Goal: Communication & Community: Answer question/provide support

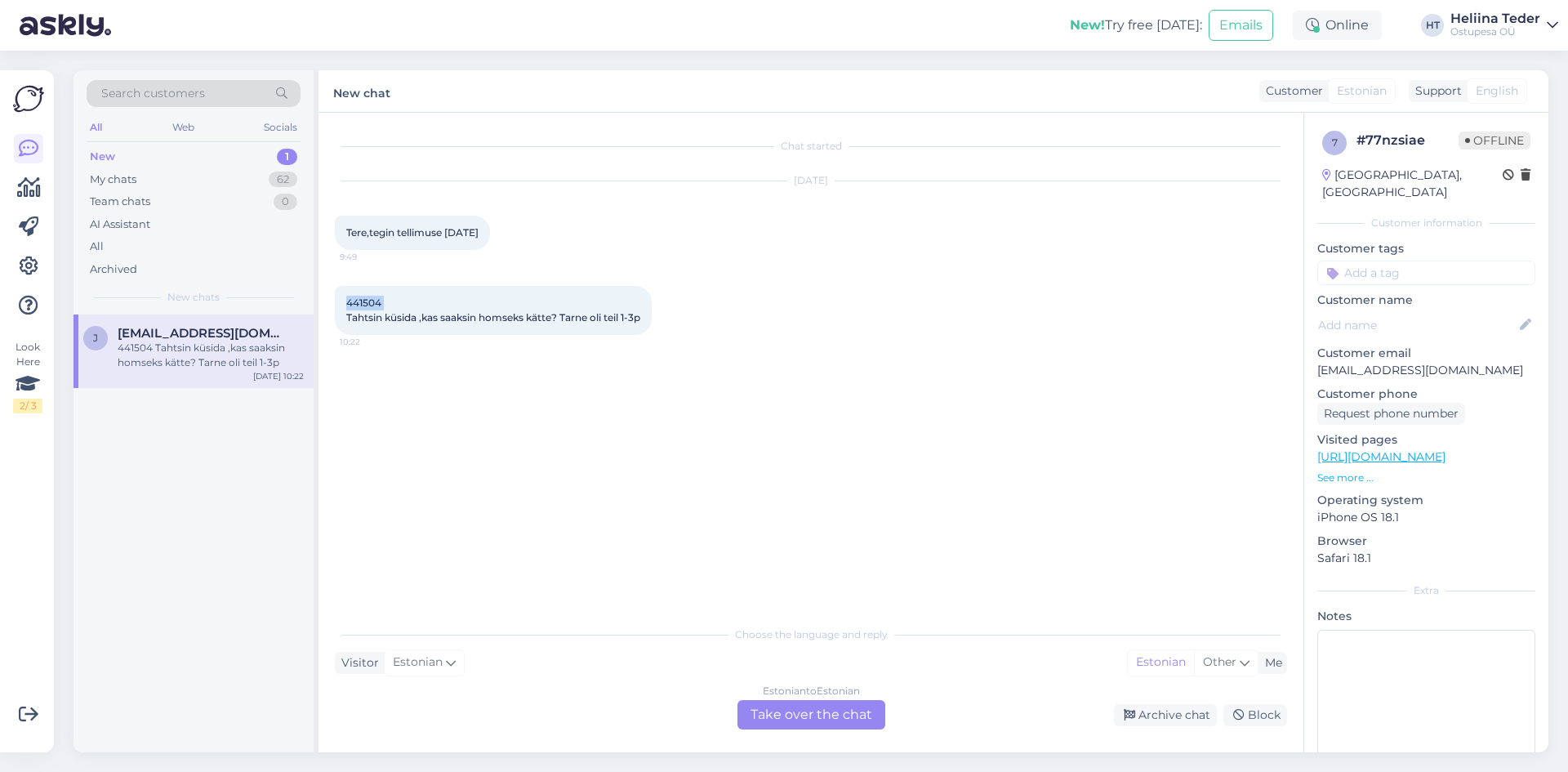
drag, startPoint x: 346, startPoint y: 302, endPoint x: 378, endPoint y: 301, distance: 32.0
click at [382, 301] on span "441504 Tahtsin küsida ,kas saaksin homseks kätte? Tarne oli teil 1-3p" at bounding box center [493, 310] width 294 height 27
copy span "441504"
click at [514, 315] on span "441504 Tahtsin küsida ,kas saaksin homseks kätte? Tarne oli teil 1-3p" at bounding box center [493, 310] width 294 height 27
click at [781, 715] on div "Estonian to Estonian Take over the chat" at bounding box center [811, 715] width 148 height 29
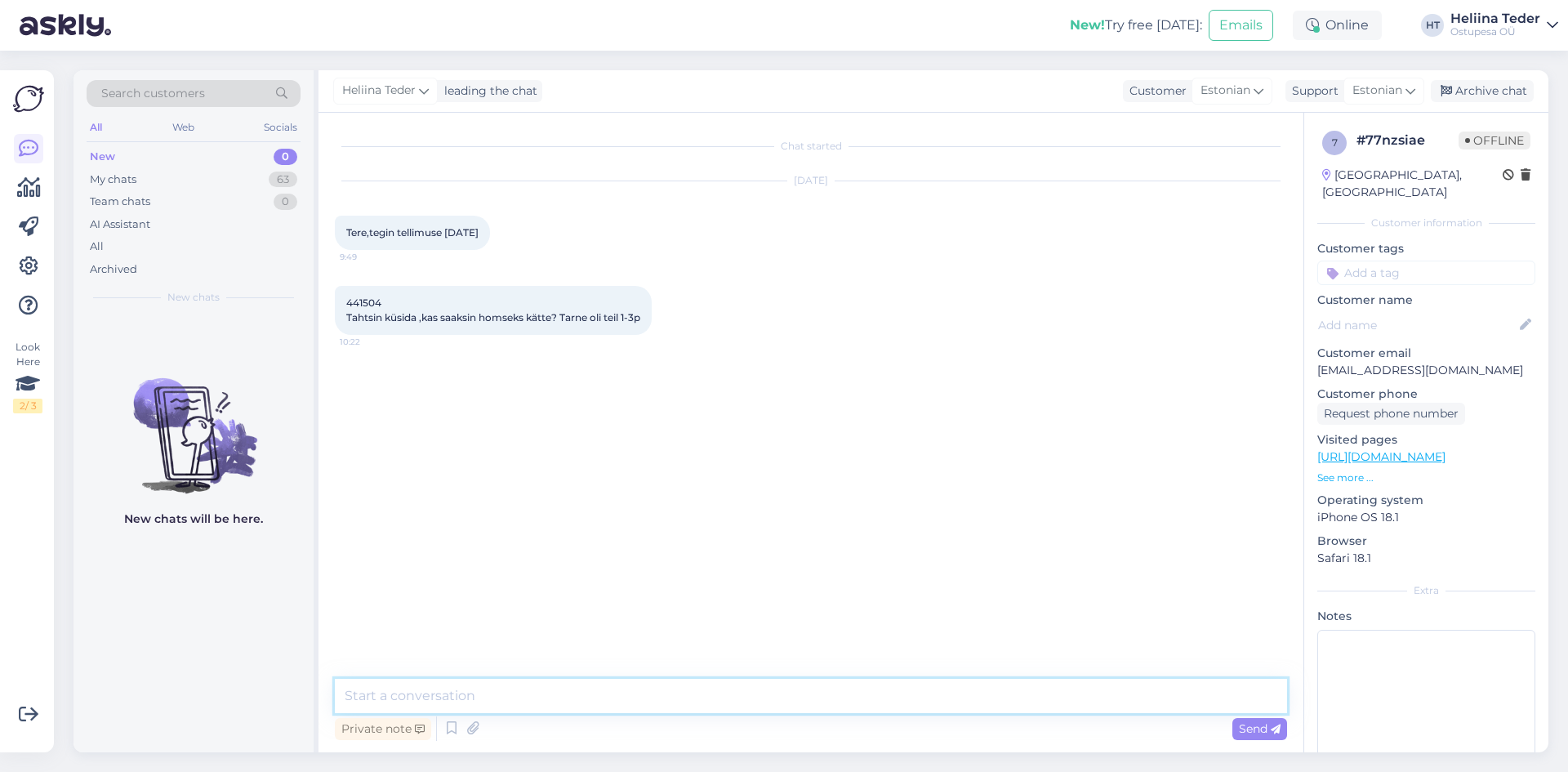
click at [464, 700] on textarea at bounding box center [811, 696] width 952 height 35
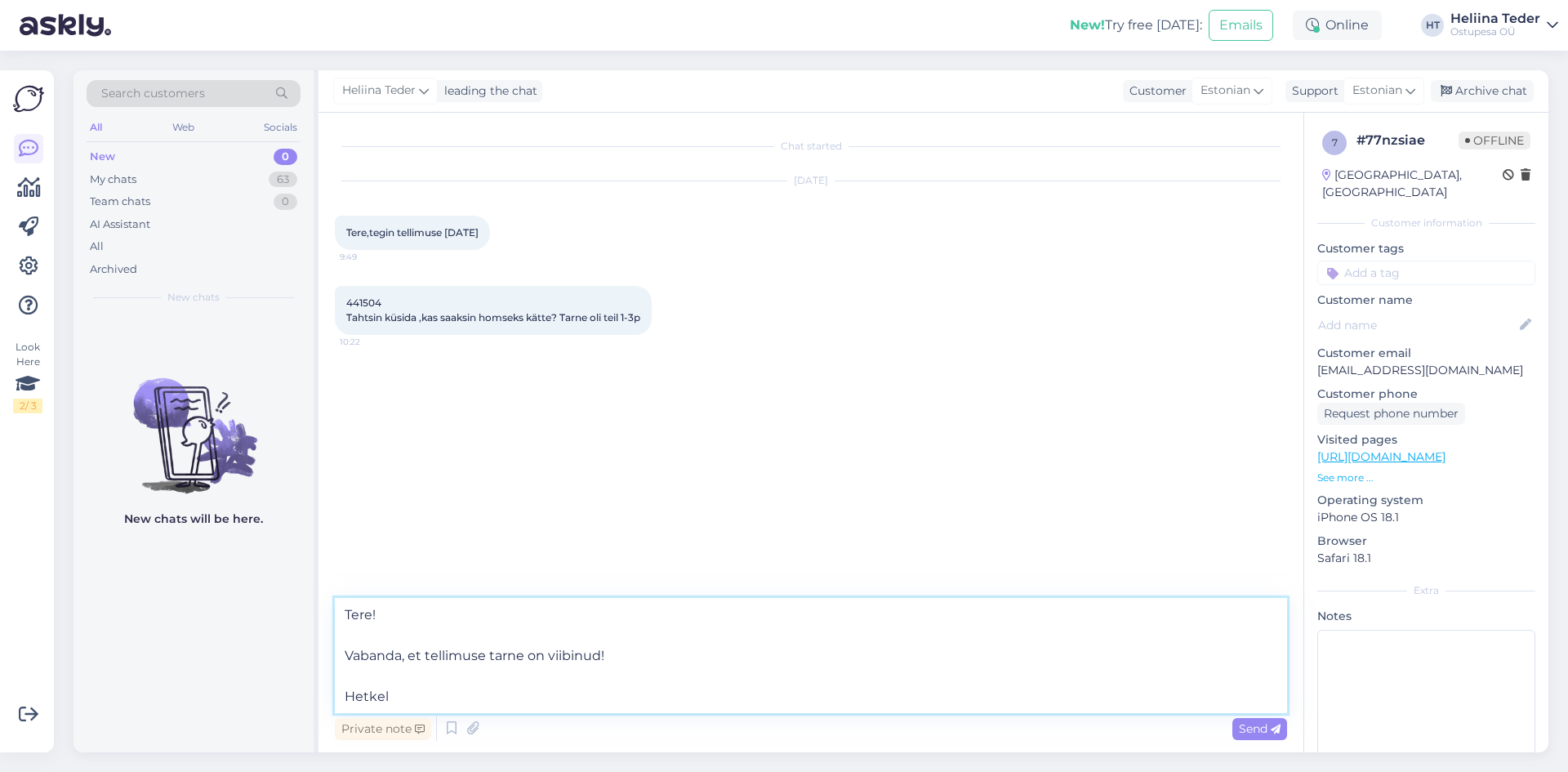
click at [401, 658] on textarea "Tere! Vabanda, et tellimuse tarne on viibinud! Hetkel" at bounding box center [811, 655] width 952 height 115
click at [434, 698] on textarea "Tere! Vabandame, et tellimuse tarne on viibinud! Hetkel" at bounding box center [811, 655] width 952 height 115
drag, startPoint x: 392, startPoint y: 302, endPoint x: 343, endPoint y: 302, distance: 49.0
click at [343, 302] on div "441504 Tahtsin küsida ,kas saaksin homseks kätte? Tarne oli teil 1-3p 10:22" at bounding box center [493, 311] width 317 height 49
copy span "441504"
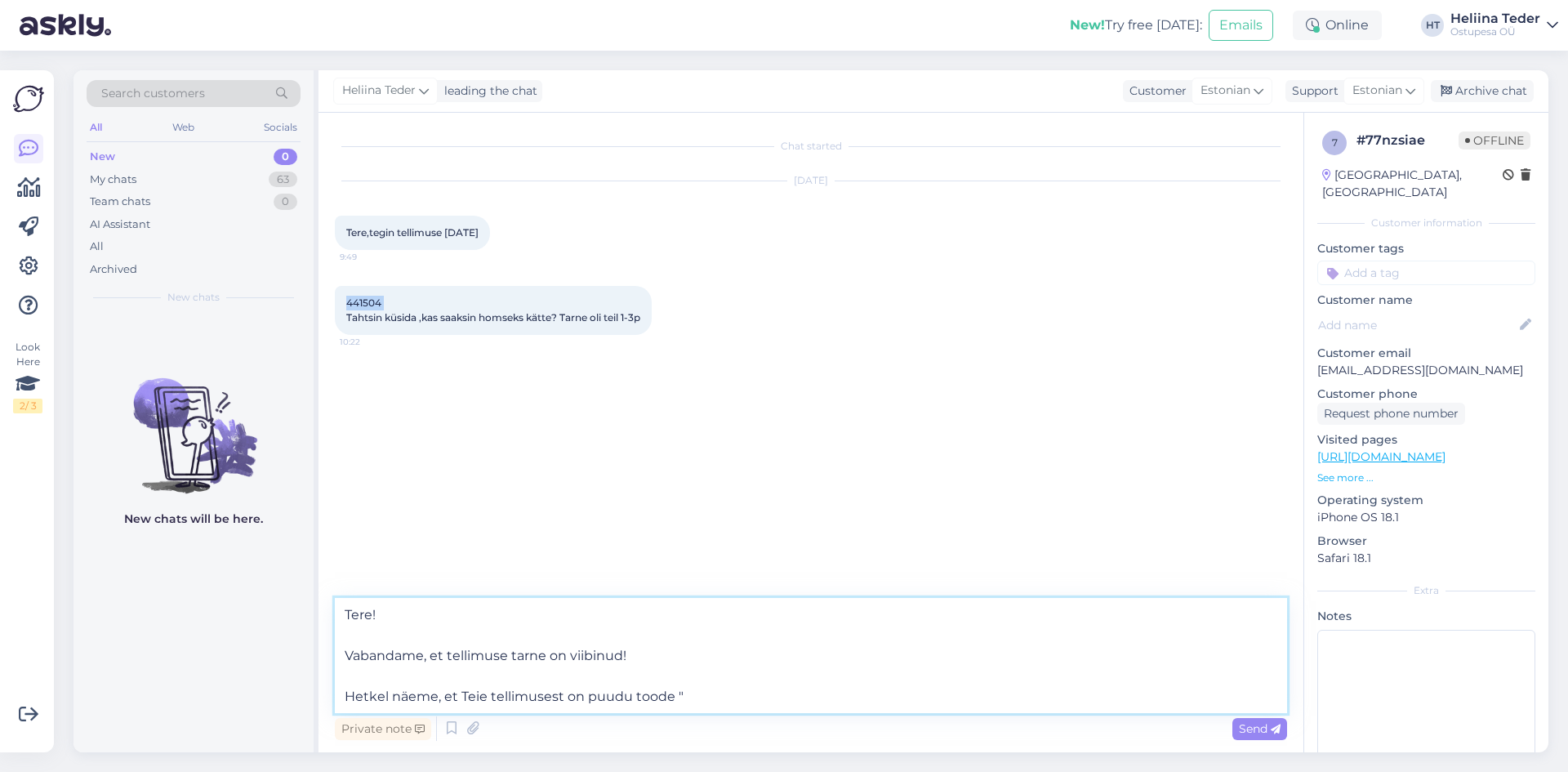
click at [684, 703] on textarea "Tere! Vabandame, et tellimuse tarne on viibinud! Hetkel näeme, et Teie tellimus…" at bounding box center [811, 655] width 952 height 115
paste textarea "Kummikommid, Karud, Haribo, 150 tk karbis"
click at [705, 698] on textarea "Tere! Vabandame, et tellimuse tarne on viibinud! Hetkel näeme, et Teie tellimus…" at bounding box center [811, 655] width 952 height 115
click at [990, 700] on textarea "Tere! Vabandame, et tellimuse tarne on viibinud! Hetkel näeme, et Teie tellimus…" at bounding box center [811, 655] width 952 height 115
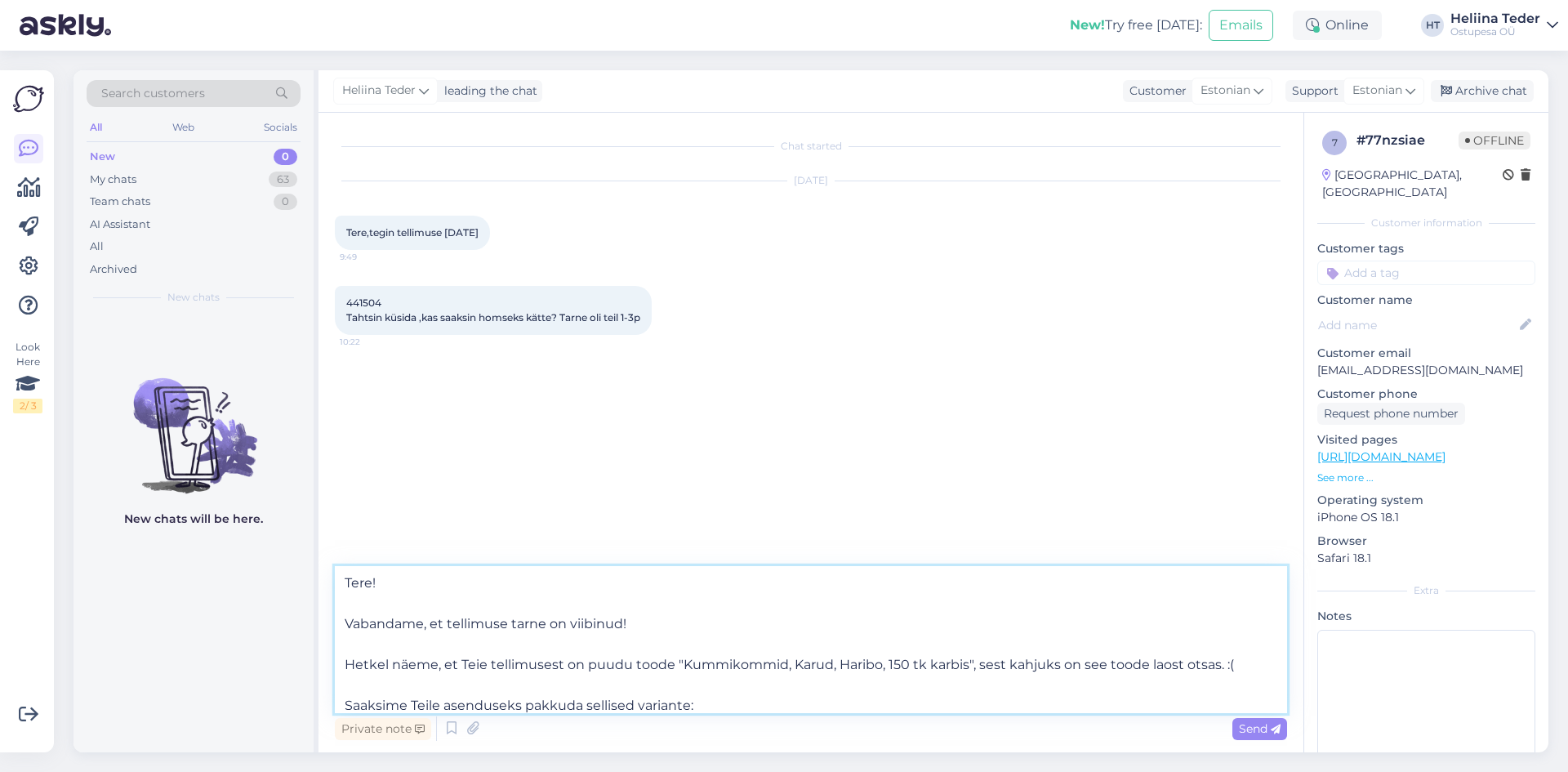
scroll to position [41, 0]
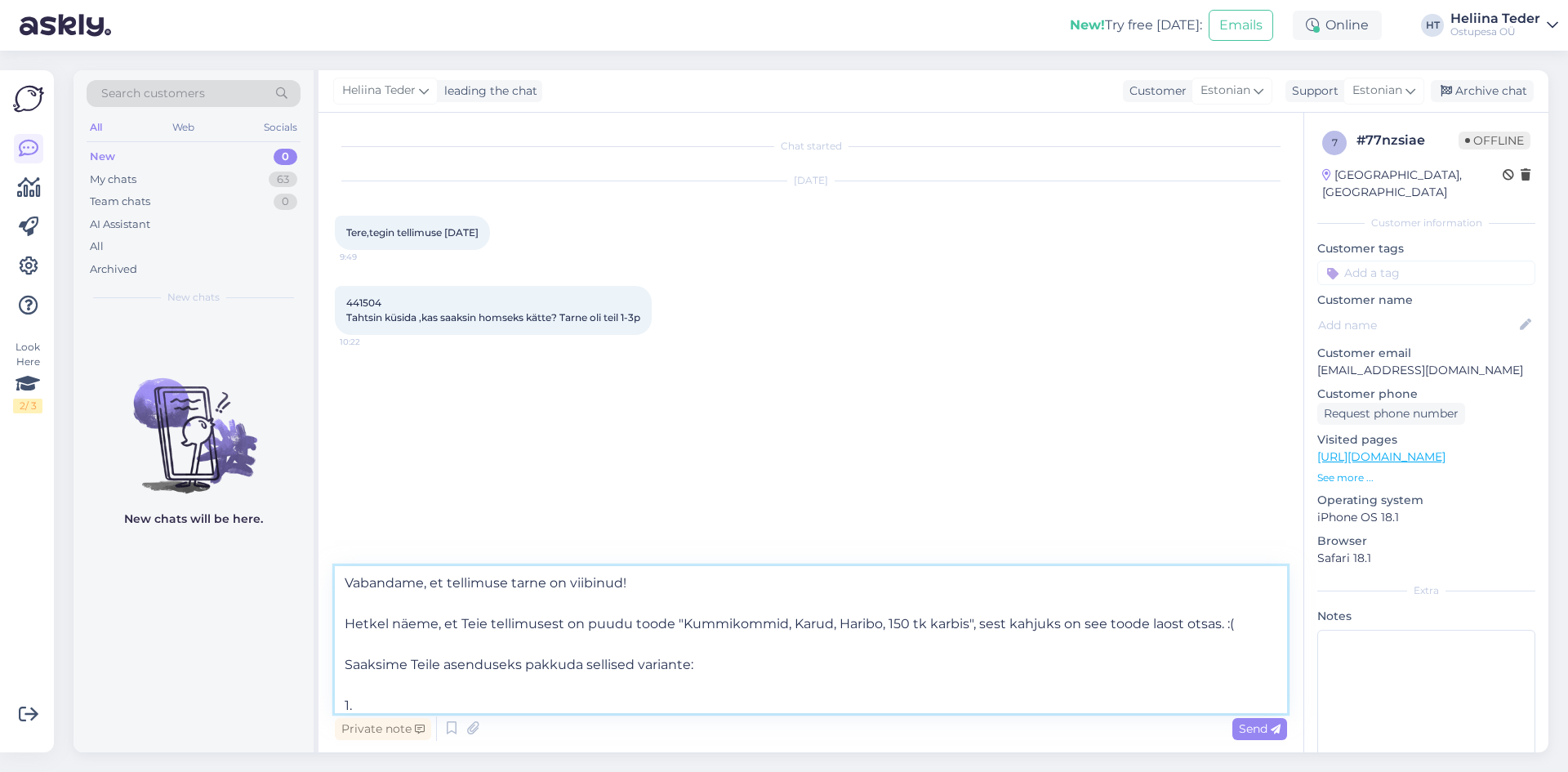
click at [375, 702] on textarea "Tere! Vabandame, et tellimuse tarne on viibinud! Hetkel näeme, et Teie tellimus…" at bounding box center [811, 639] width 952 height 147
paste textarea "Hapud kommid, 150 tk pakis, Haribo"
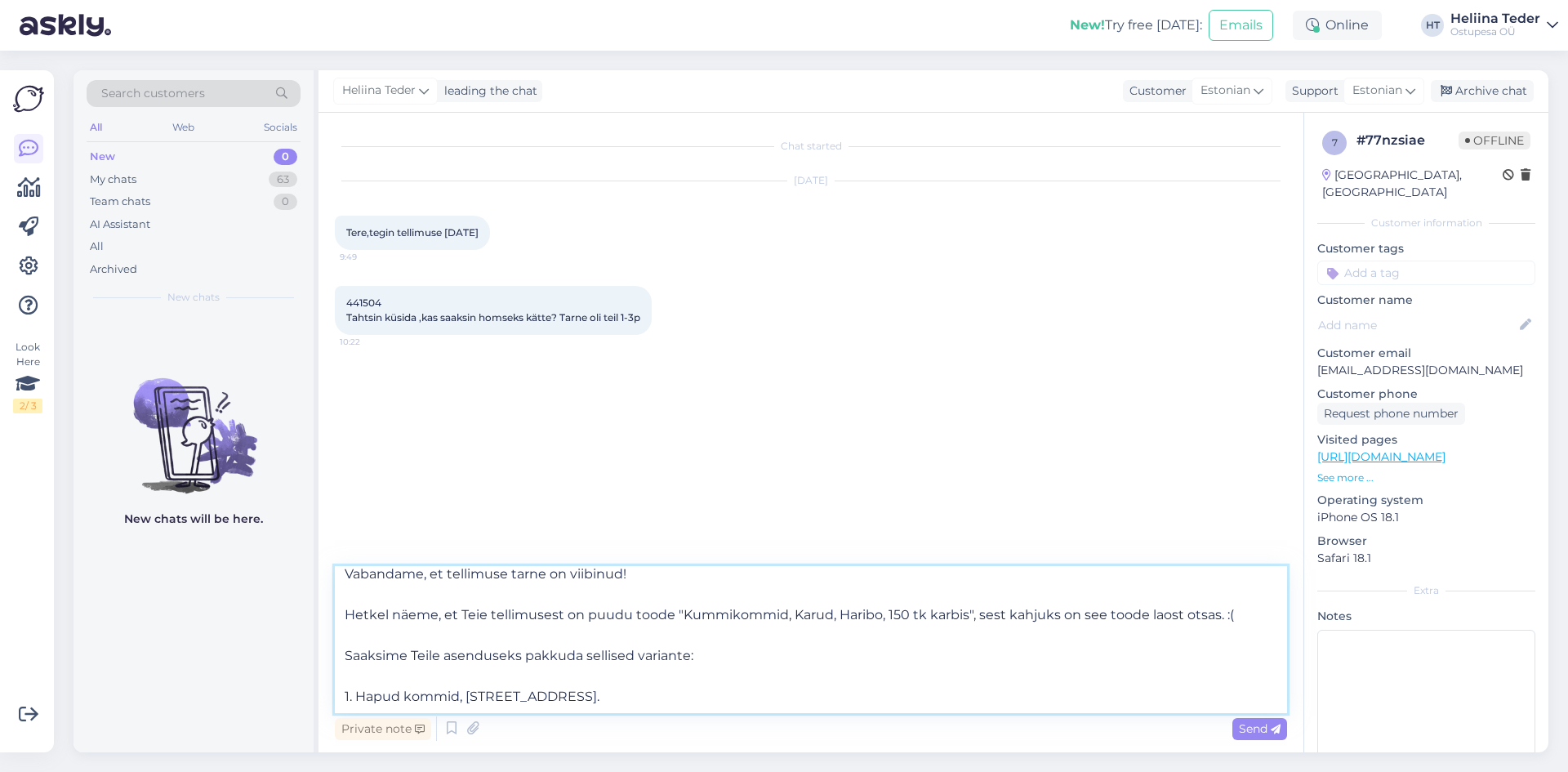
click at [407, 700] on textarea "Tere! Vabandame, et tellimuse tarne on viibinud! Hetkel näeme, et Teie tellimus…" at bounding box center [811, 639] width 952 height 147
paste textarea "Kummikommid Balla Stixx, koolamaitselised, 1125 g, Haribo"
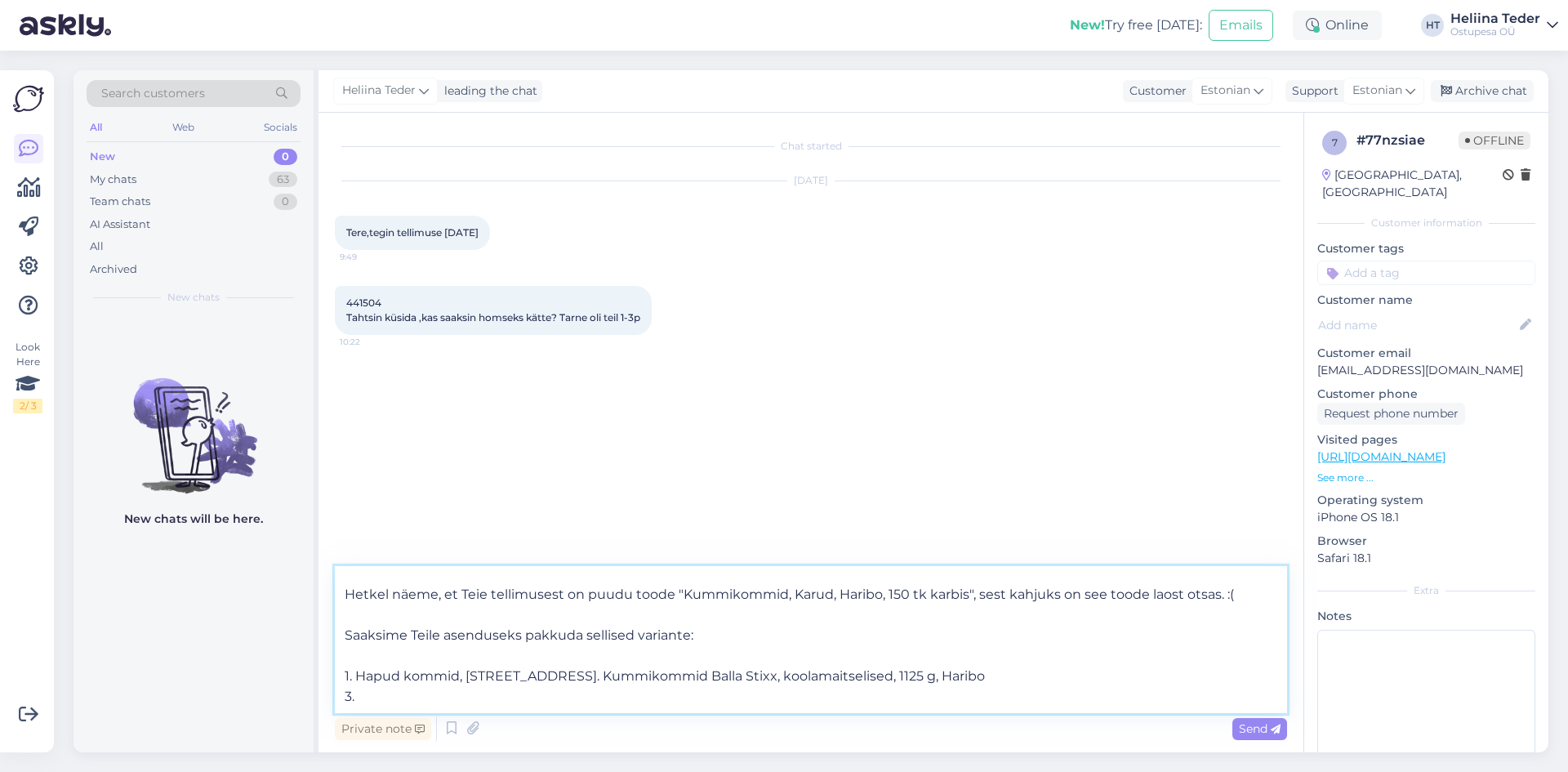
click at [389, 699] on textarea "Tere! Vabandame, et tellimuse tarne on viibinud! Hetkel näeme, et Teie tellimus…" at bounding box center [811, 639] width 952 height 147
paste textarea "Kummikommid Balla Stixx, vaarika-muraka maitse, 1125 g, Haribo"
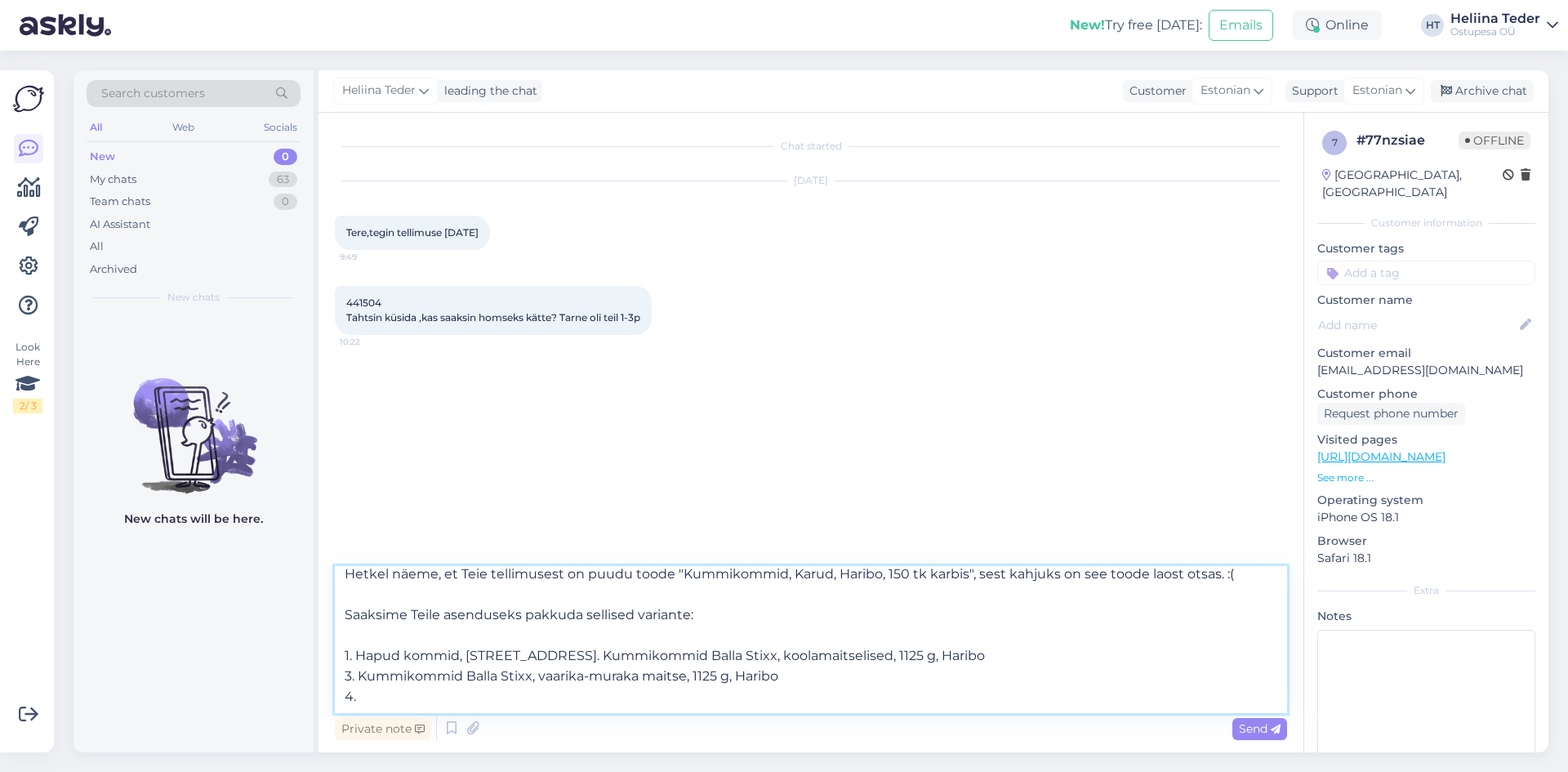
click at [419, 700] on textarea "Tere! Vabandame, et tellimuse tarne on viibinud! Hetkel näeme, et Teie tellimus…" at bounding box center [811, 639] width 952 height 147
paste textarea "Kummikommid, Vahukommi hiired, Haribo, 150 tk karbis"
type textarea "Tere! Vabandame, et tellimuse tarne on viibinud! Hetkel näeme, et Teie tellimus…"
click at [1255, 729] on span "Send" at bounding box center [1260, 728] width 42 height 15
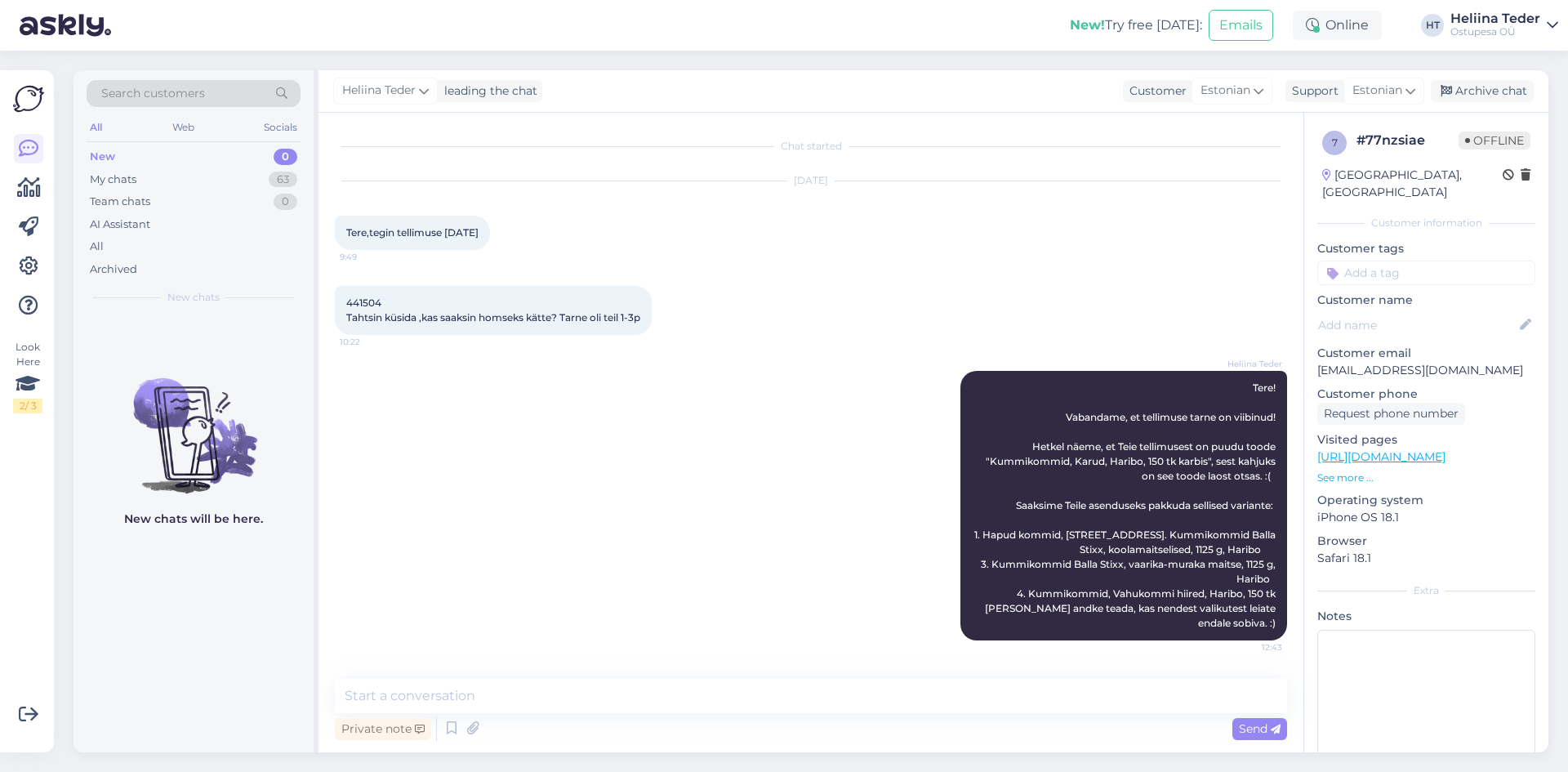
scroll to position [9, 0]
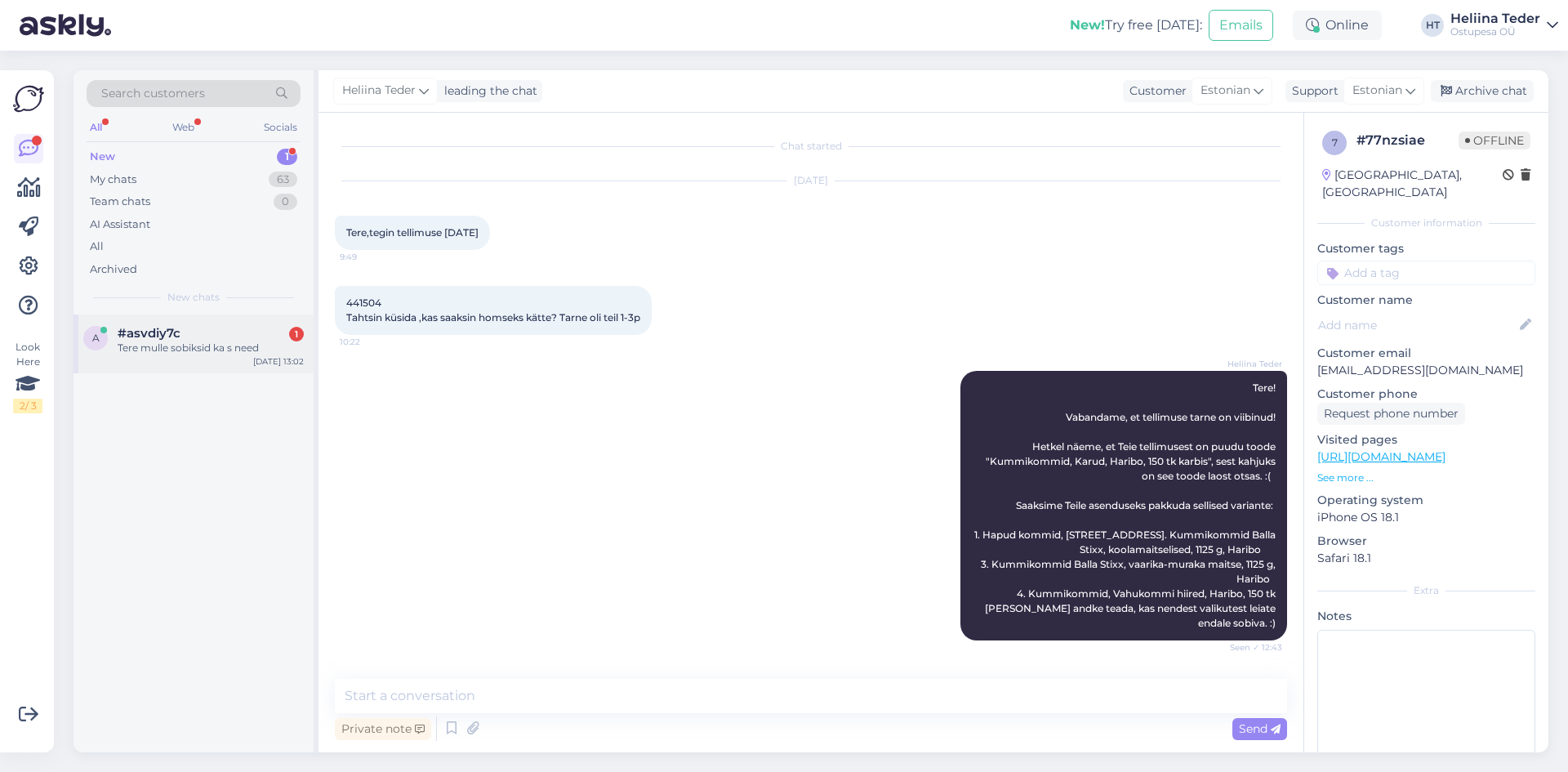
click at [211, 366] on div "a #asvdiy7c 1 Tere mulle sobiksid ka s need [DATE] 13:02" at bounding box center [194, 343] width 240 height 59
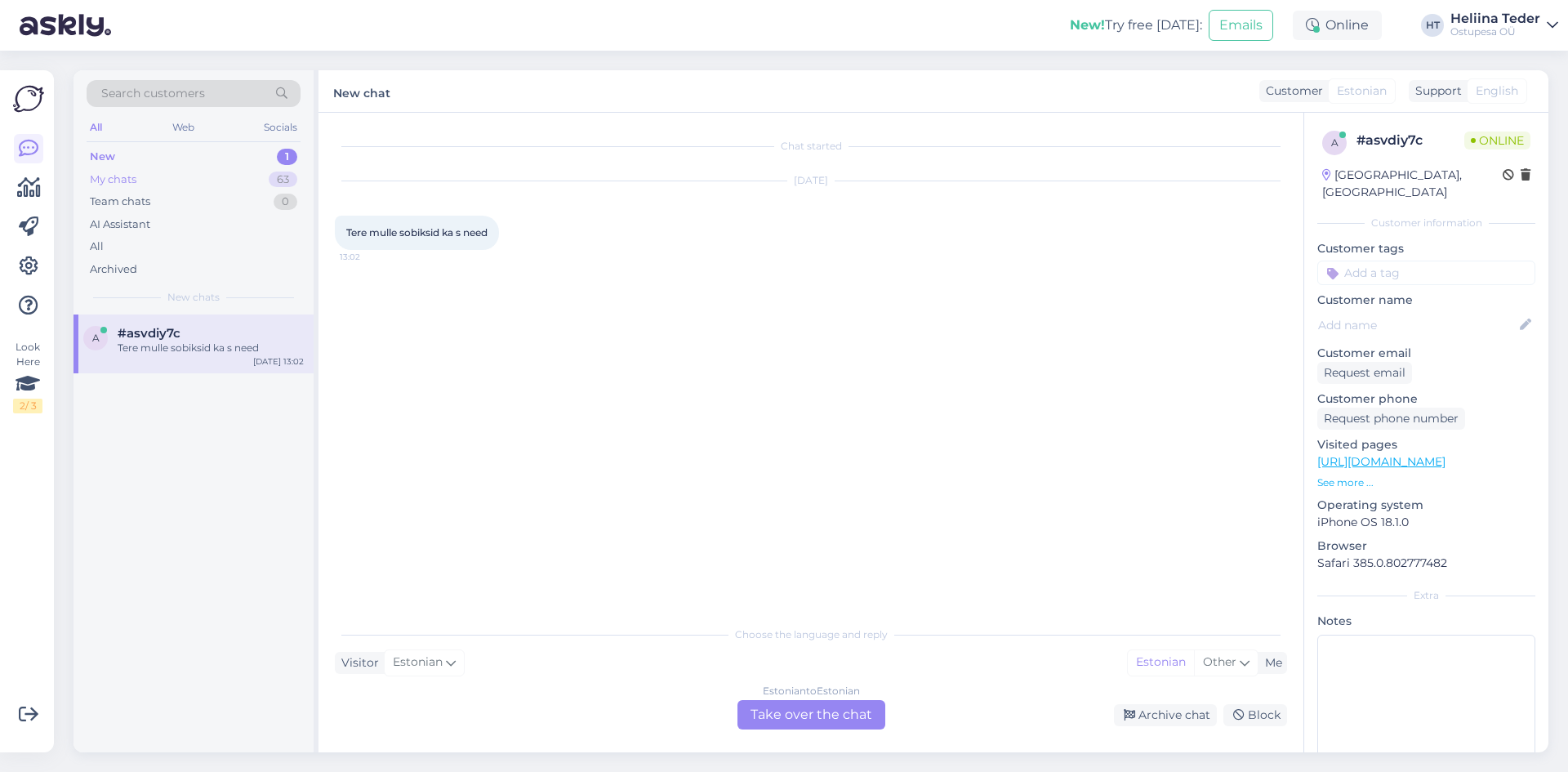
click at [134, 173] on div "My chats" at bounding box center [113, 180] width 46 height 16
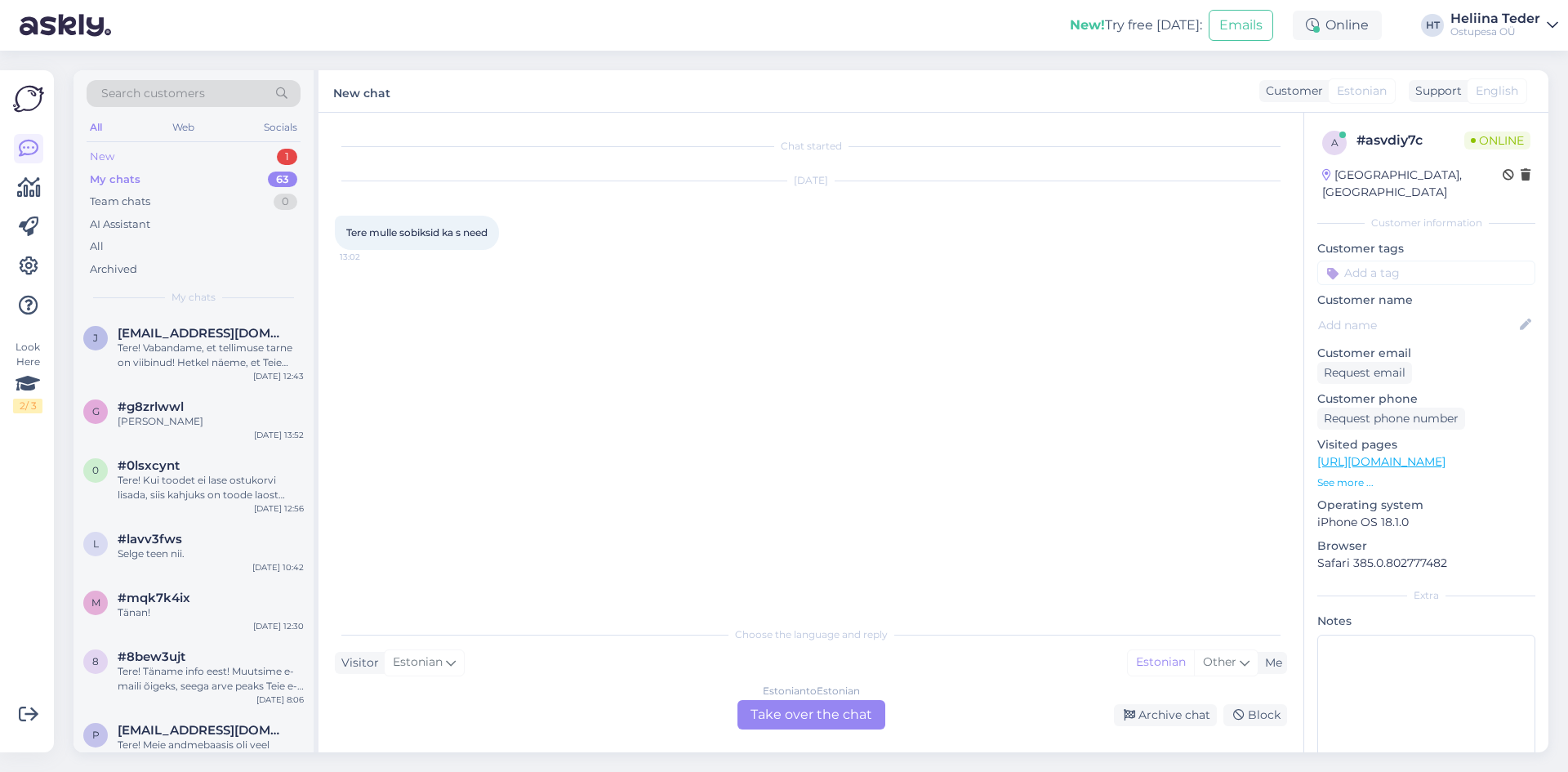
click at [124, 158] on div "New 1" at bounding box center [194, 156] width 214 height 23
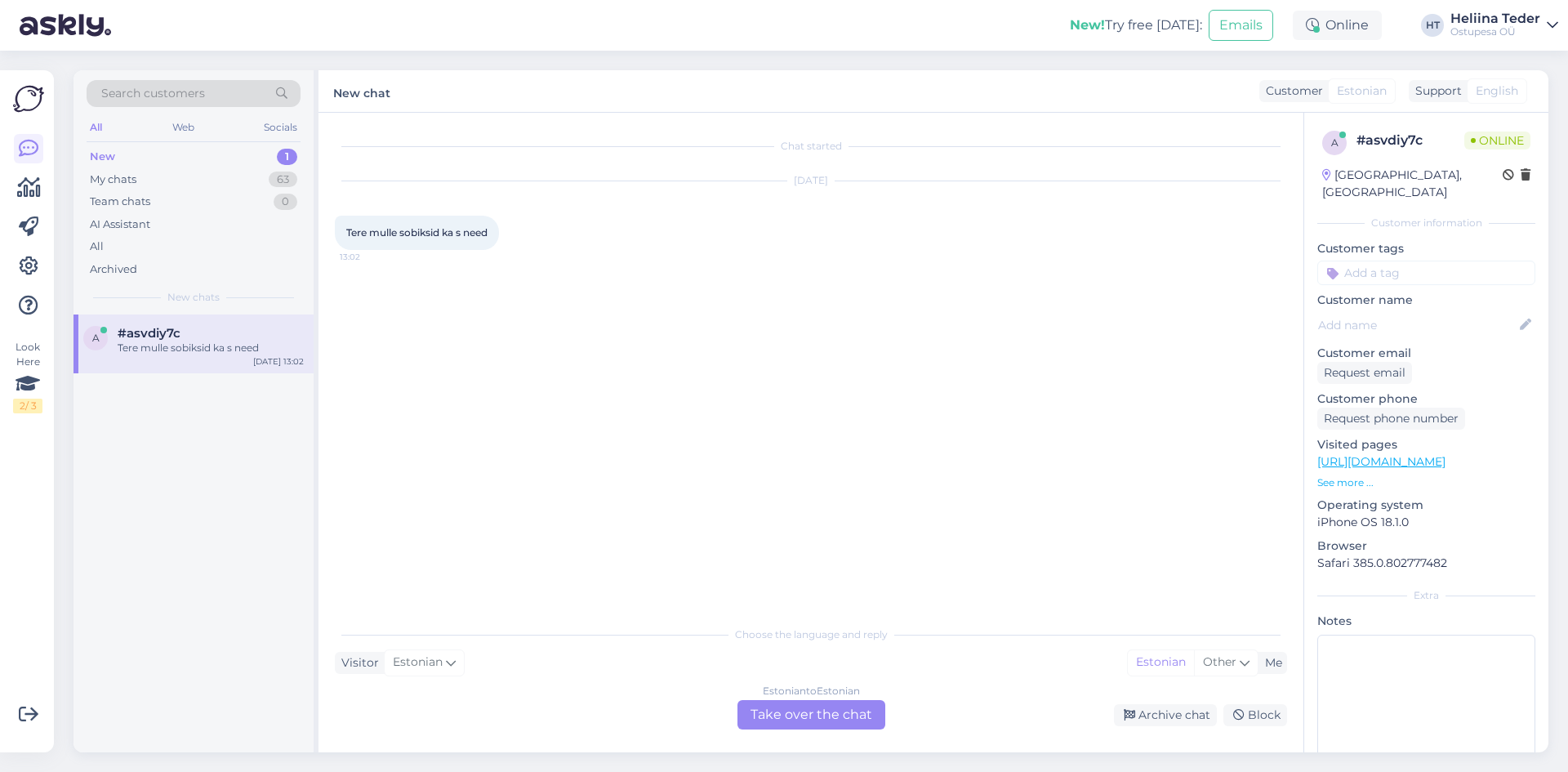
click at [839, 718] on div "Estonian to Estonian Take over the chat" at bounding box center [811, 715] width 148 height 29
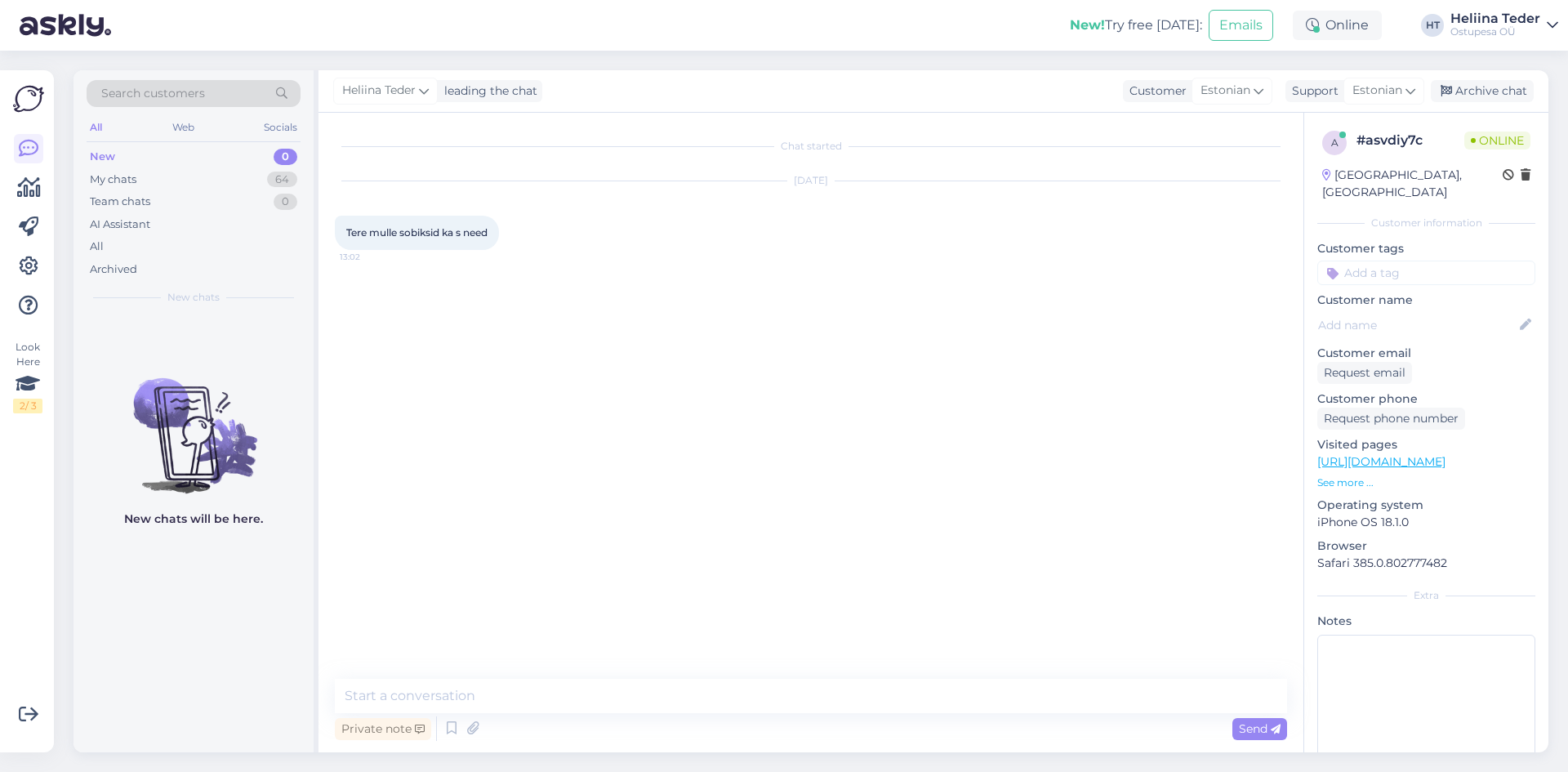
click at [536, 678] on div "Chat started [DATE] Tere mulle sobiksid ka s need 13:02 Private note Send" at bounding box center [811, 432] width 985 height 639
click at [534, 688] on textarea at bounding box center [811, 696] width 952 height 35
type textarea "t"
type textarea "Tere! Palume täpsustust. :)"
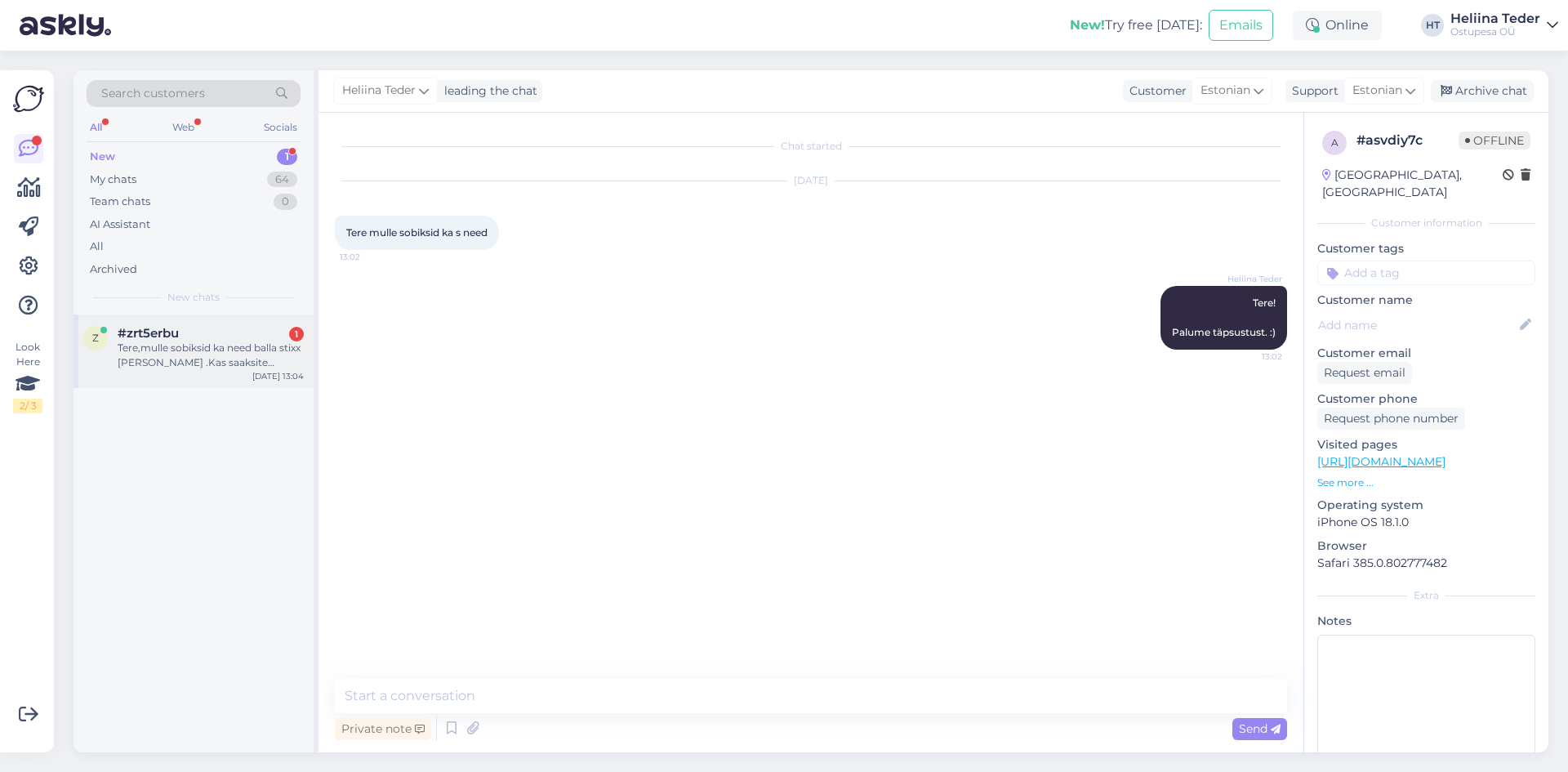
click at [233, 353] on div "Tere,mulle sobiksid ka need balla stixx [PERSON_NAME] .Kas saaksite [PERSON_NAM…" at bounding box center [210, 355] width 186 height 29
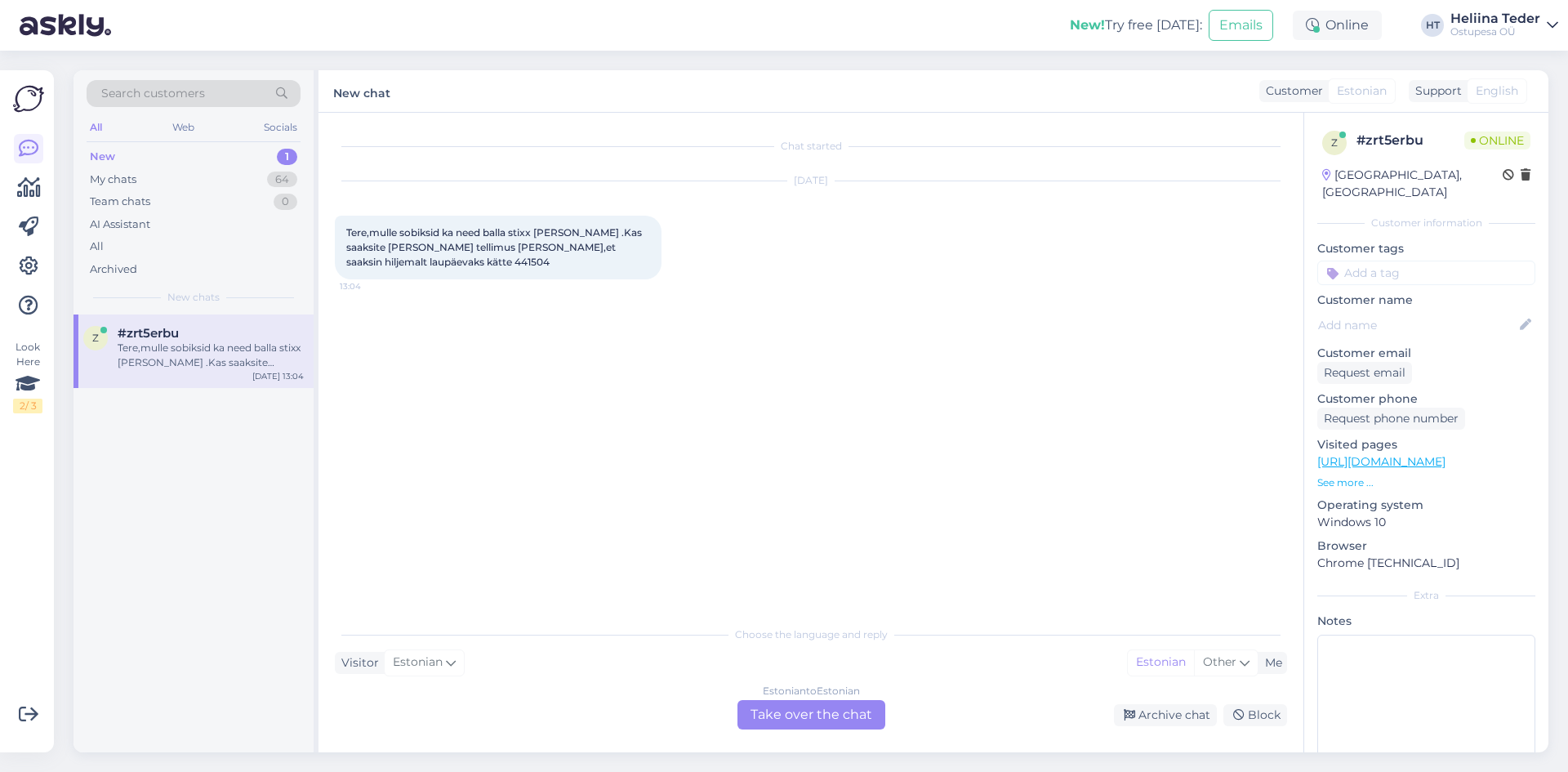
drag, startPoint x: 554, startPoint y: 262, endPoint x: 522, endPoint y: 262, distance: 32.0
click at [522, 262] on span "Tere,mulle sobiksid ka need balla stixx [PERSON_NAME] .Kas saaksite [PERSON_NAM…" at bounding box center [495, 247] width 298 height 42
drag, startPoint x: 556, startPoint y: 262, endPoint x: 520, endPoint y: 262, distance: 36.0
click at [520, 262] on div "Tere,mulle sobiksid ka need balla stixx [PERSON_NAME] .Kas saaksite [PERSON_NAM…" at bounding box center [499, 247] width 327 height 64
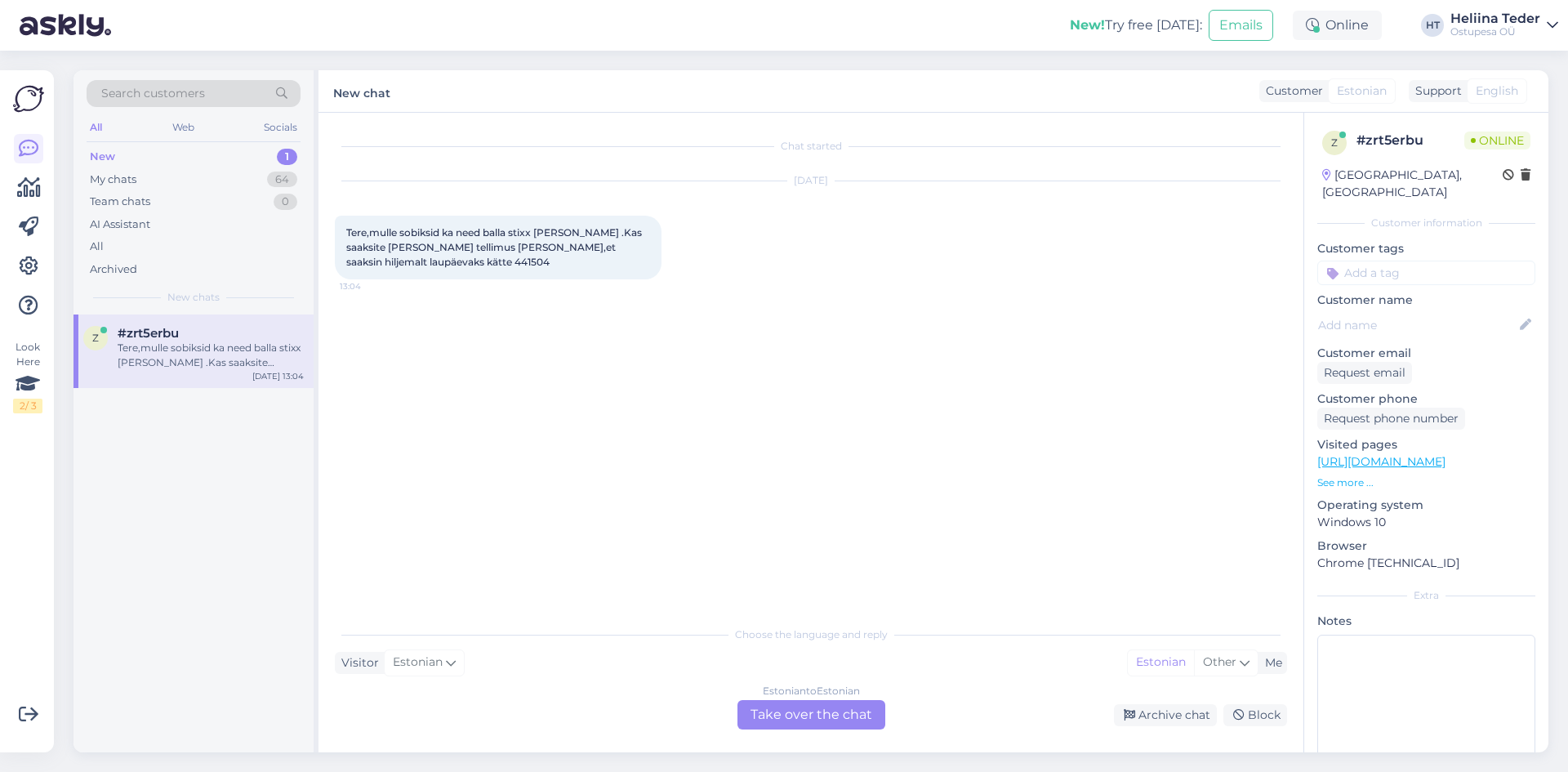
copy span "441504"
click at [551, 230] on span "Tere,mulle sobiksid ka need balla stixx [PERSON_NAME] .Kas saaksite [PERSON_NAM…" at bounding box center [495, 247] width 298 height 42
click at [118, 172] on div "My chats" at bounding box center [113, 180] width 46 height 16
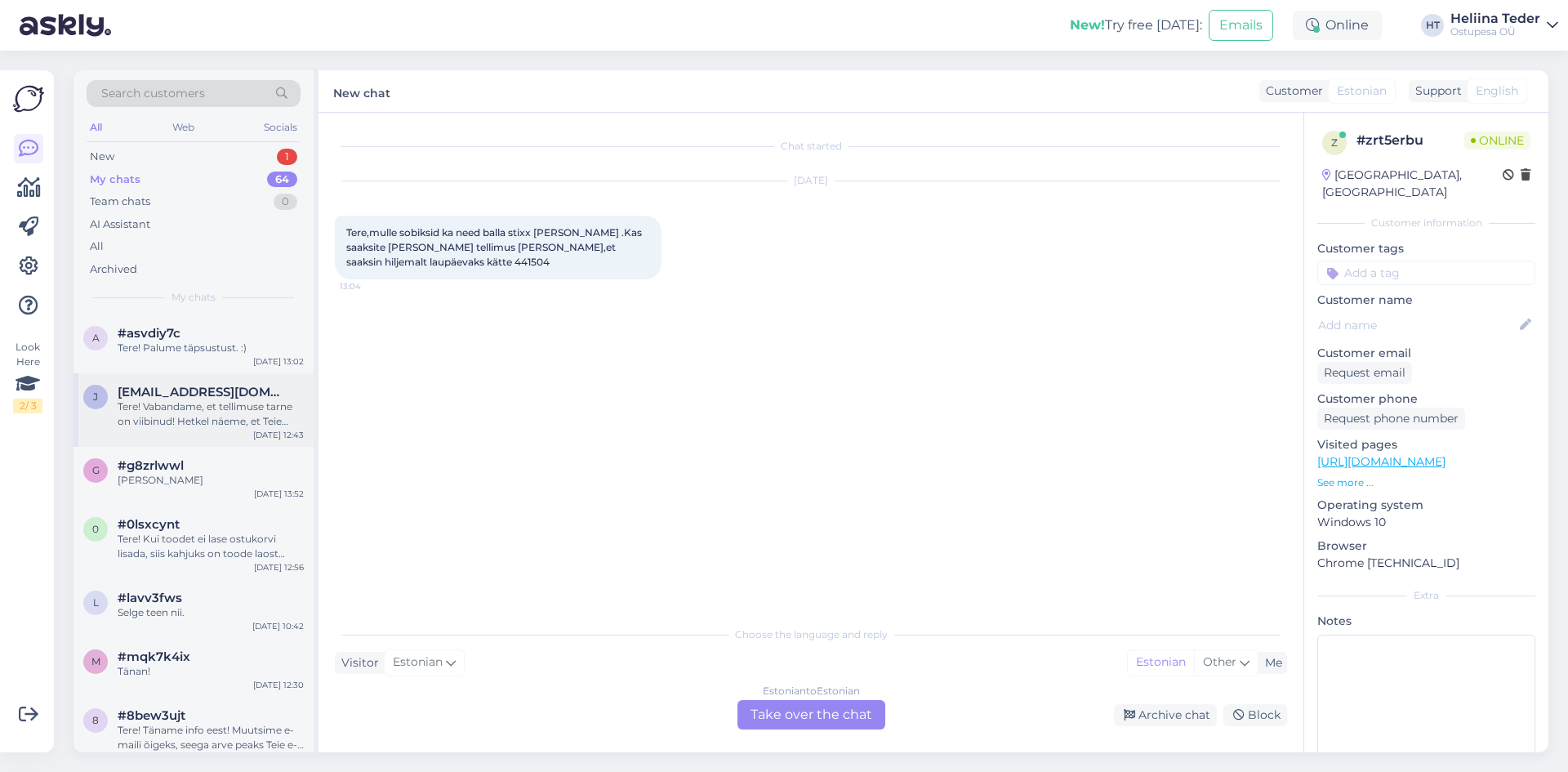
click at [196, 392] on span "[EMAIL_ADDRESS][DOMAIN_NAME]" at bounding box center [202, 391] width 170 height 15
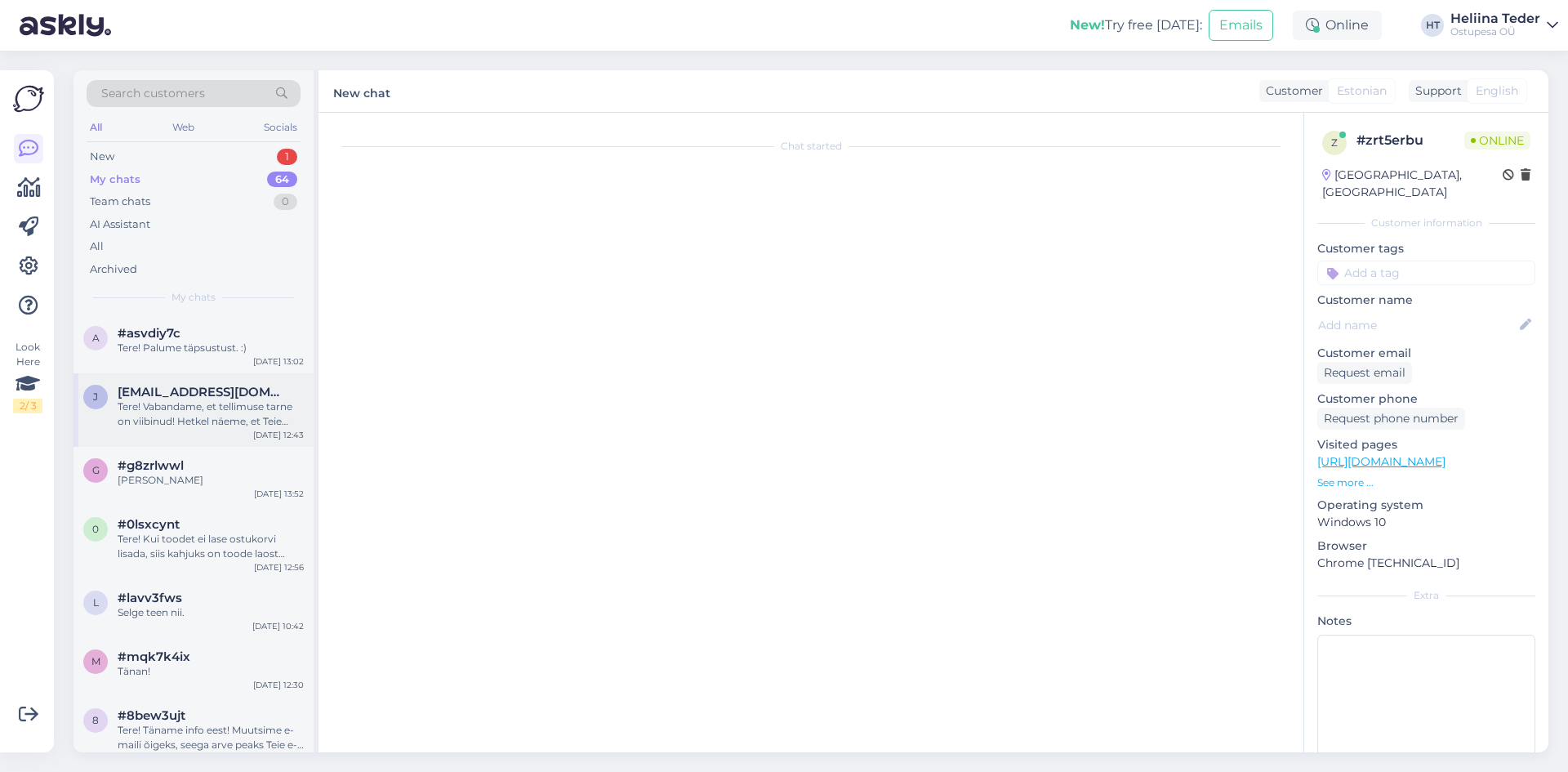
scroll to position [9, 0]
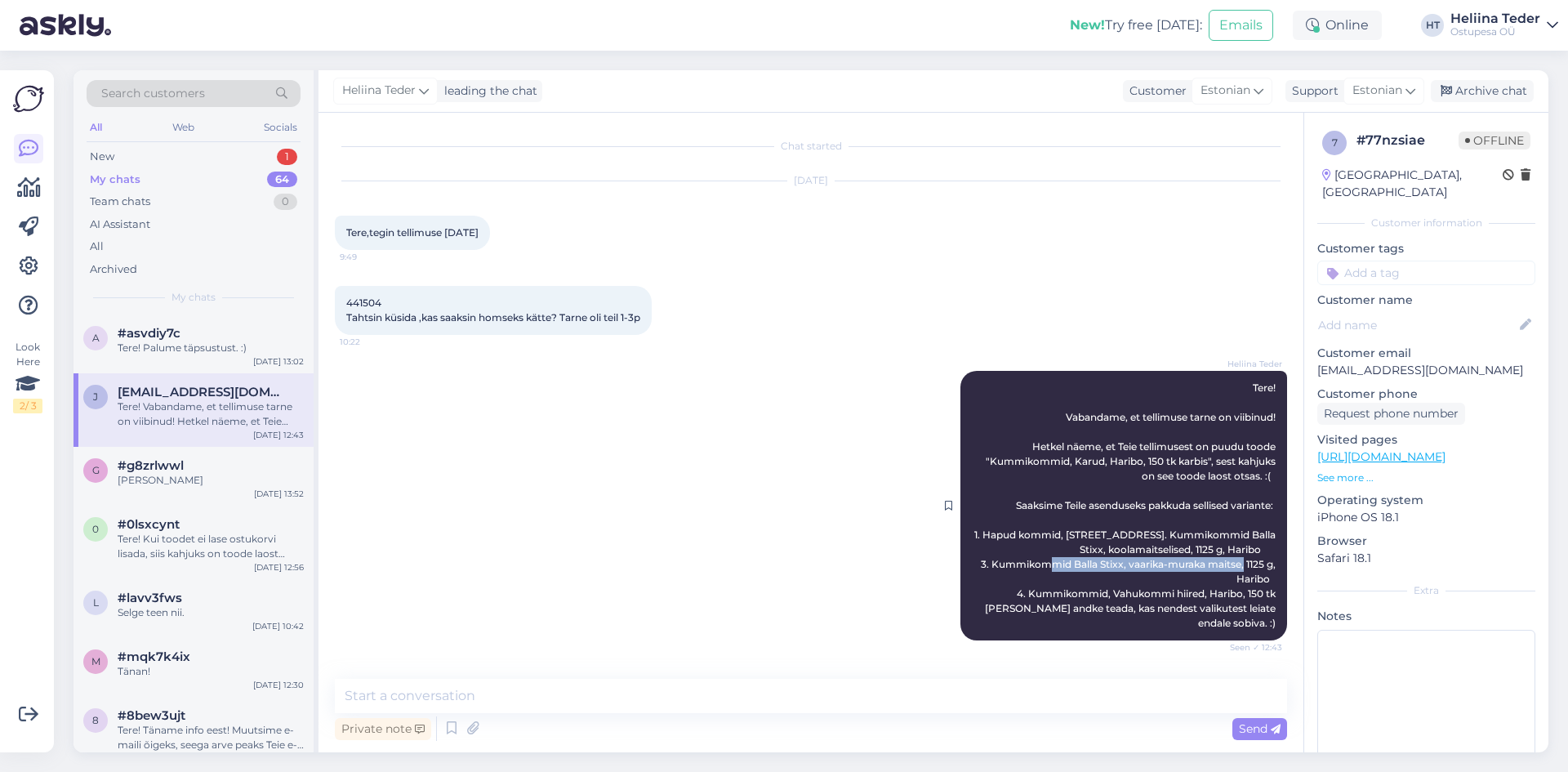
drag, startPoint x: 979, startPoint y: 552, endPoint x: 1192, endPoint y: 554, distance: 213.0
click at [1192, 554] on span "Tere! Vabandame, et tellimuse tarne on viibinud! Hetkel näeme, et Teie tellimus…" at bounding box center [1126, 505] width 303 height 247
copy span "Kummikommid Balla Stixx, vaarika-muraka"
click at [150, 153] on div "New 1" at bounding box center [194, 156] width 214 height 23
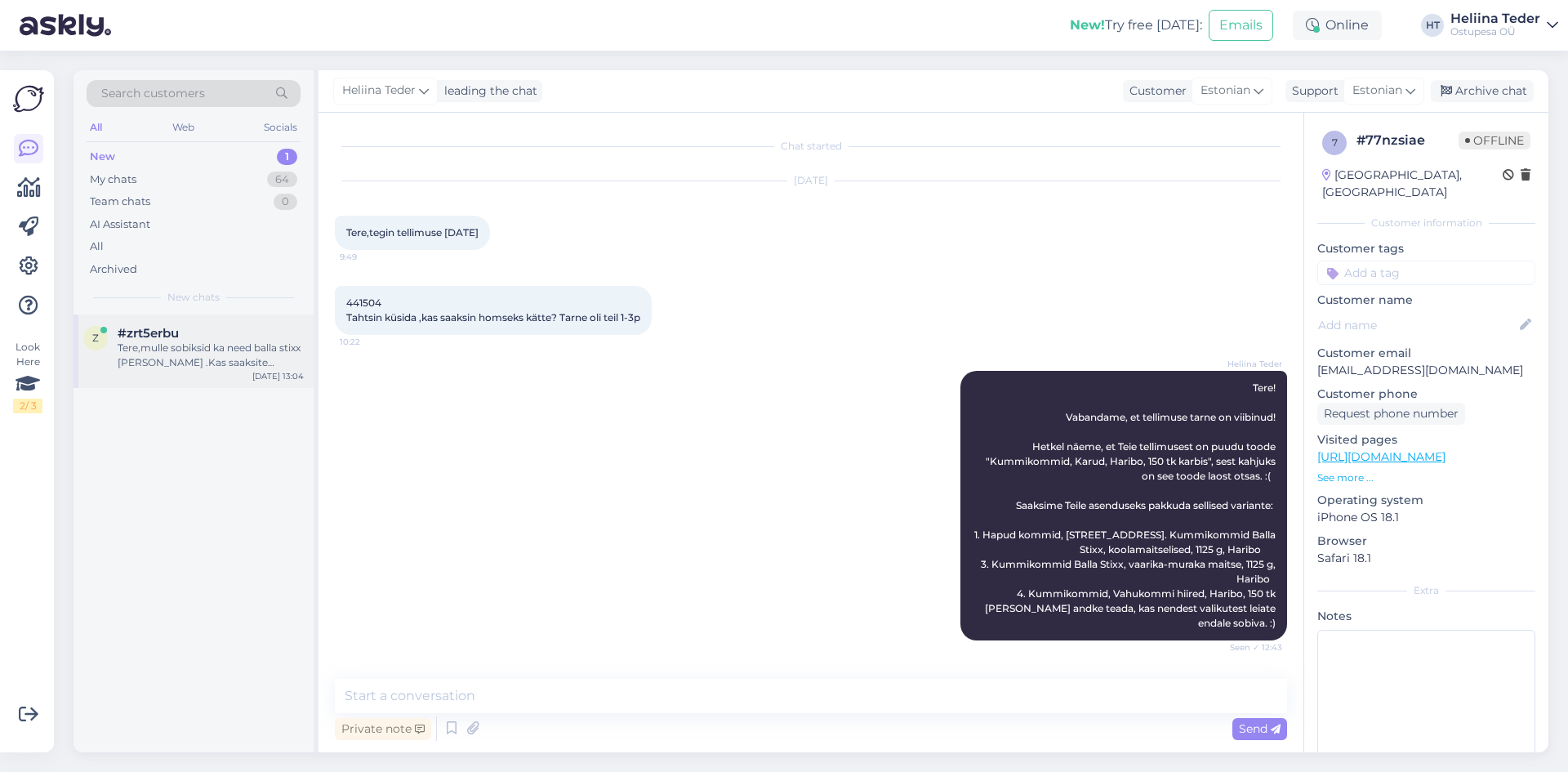
click at [170, 322] on div "z #zrt5erbu Tere,mulle sobiksid ka need balla stixx haribo muraka maitsega .Kas…" at bounding box center [194, 351] width 240 height 74
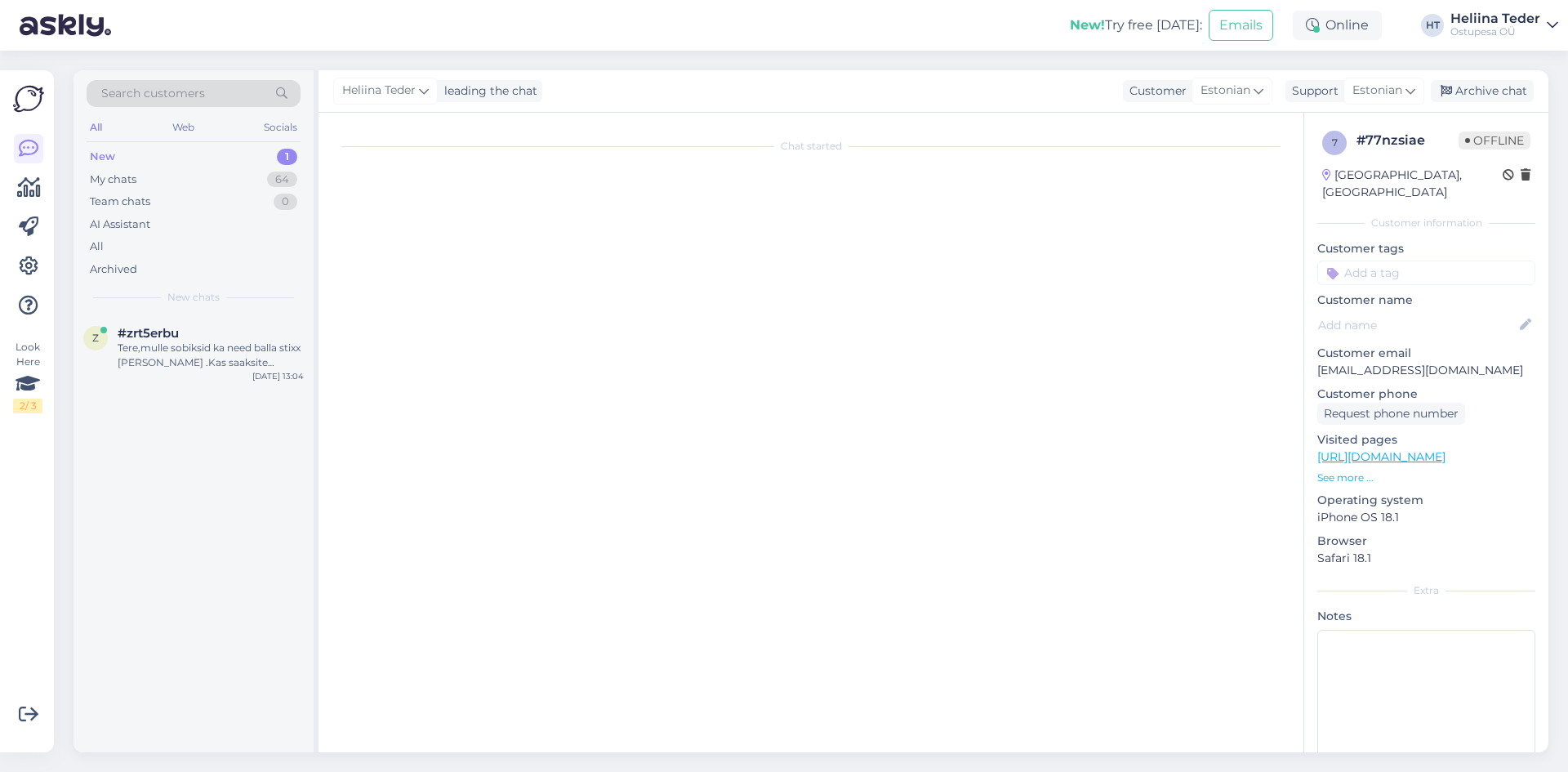
scroll to position [0, 0]
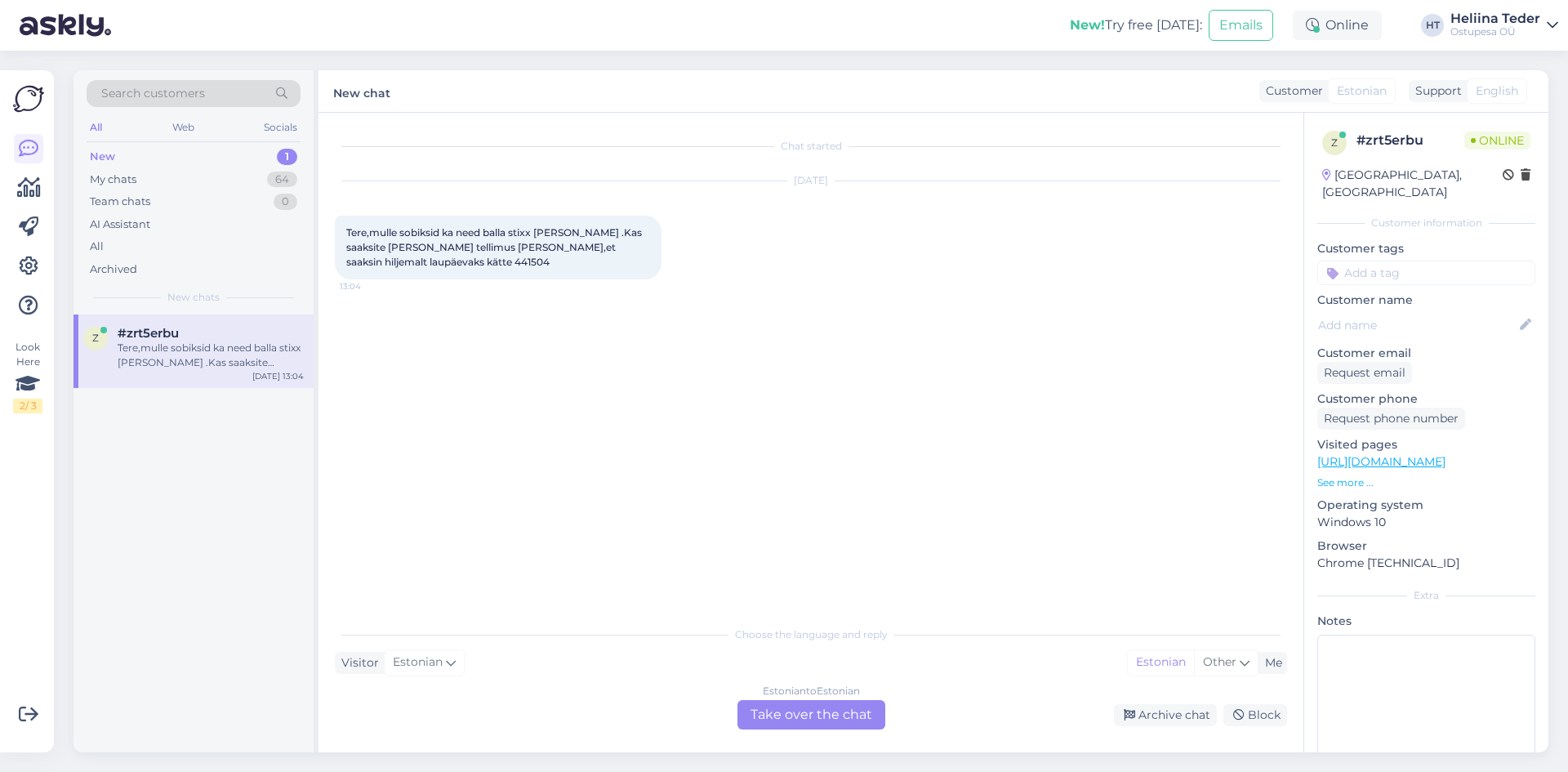
click at [765, 716] on div "Estonian to Estonian Take over the chat" at bounding box center [811, 715] width 148 height 29
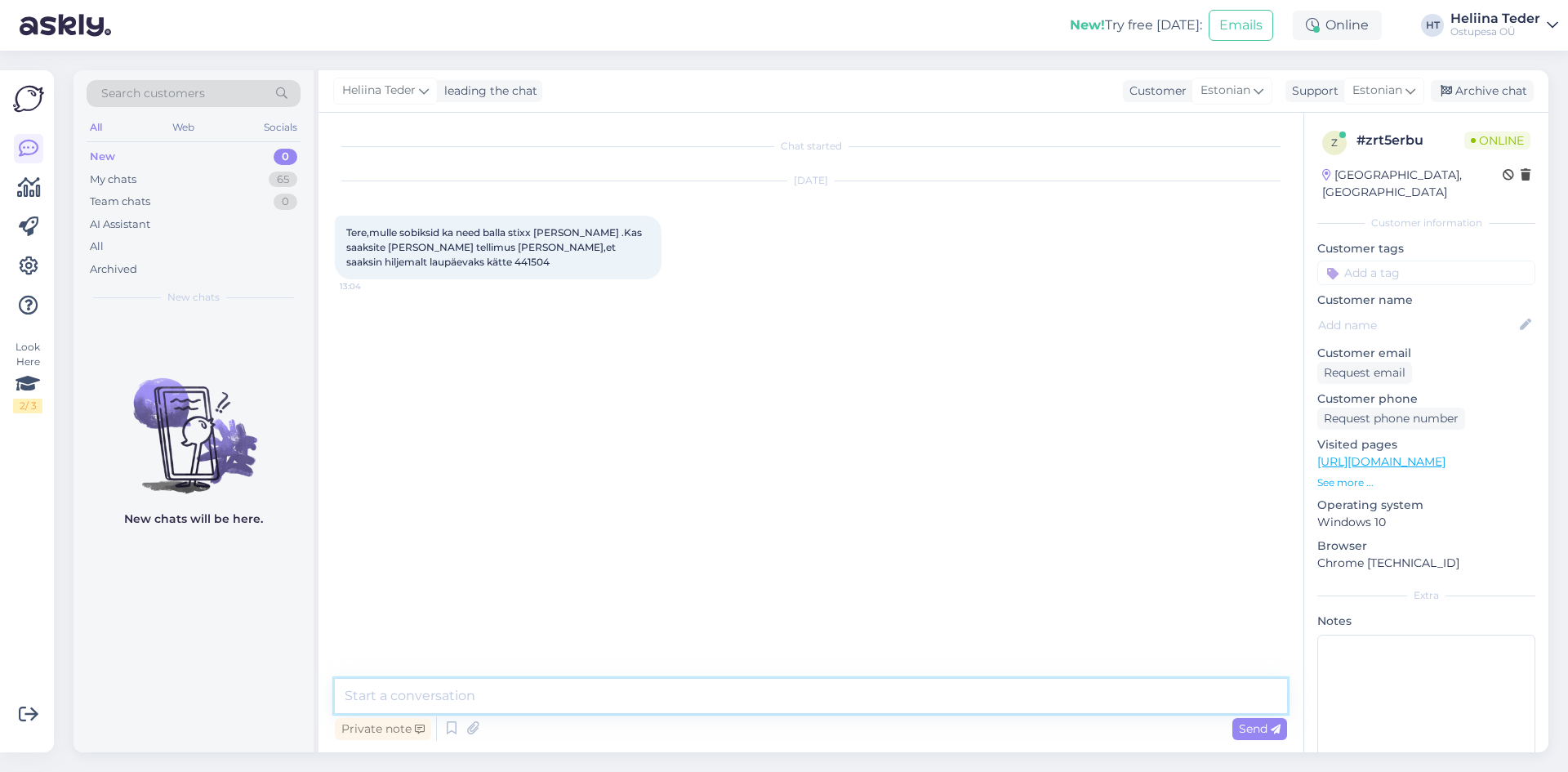
click at [628, 682] on textarea at bounding box center [811, 696] width 952 height 35
type textarea "T"
type textarea "Tere! Tore, et Teile asendus sobib. Edastame info lattu. :)"
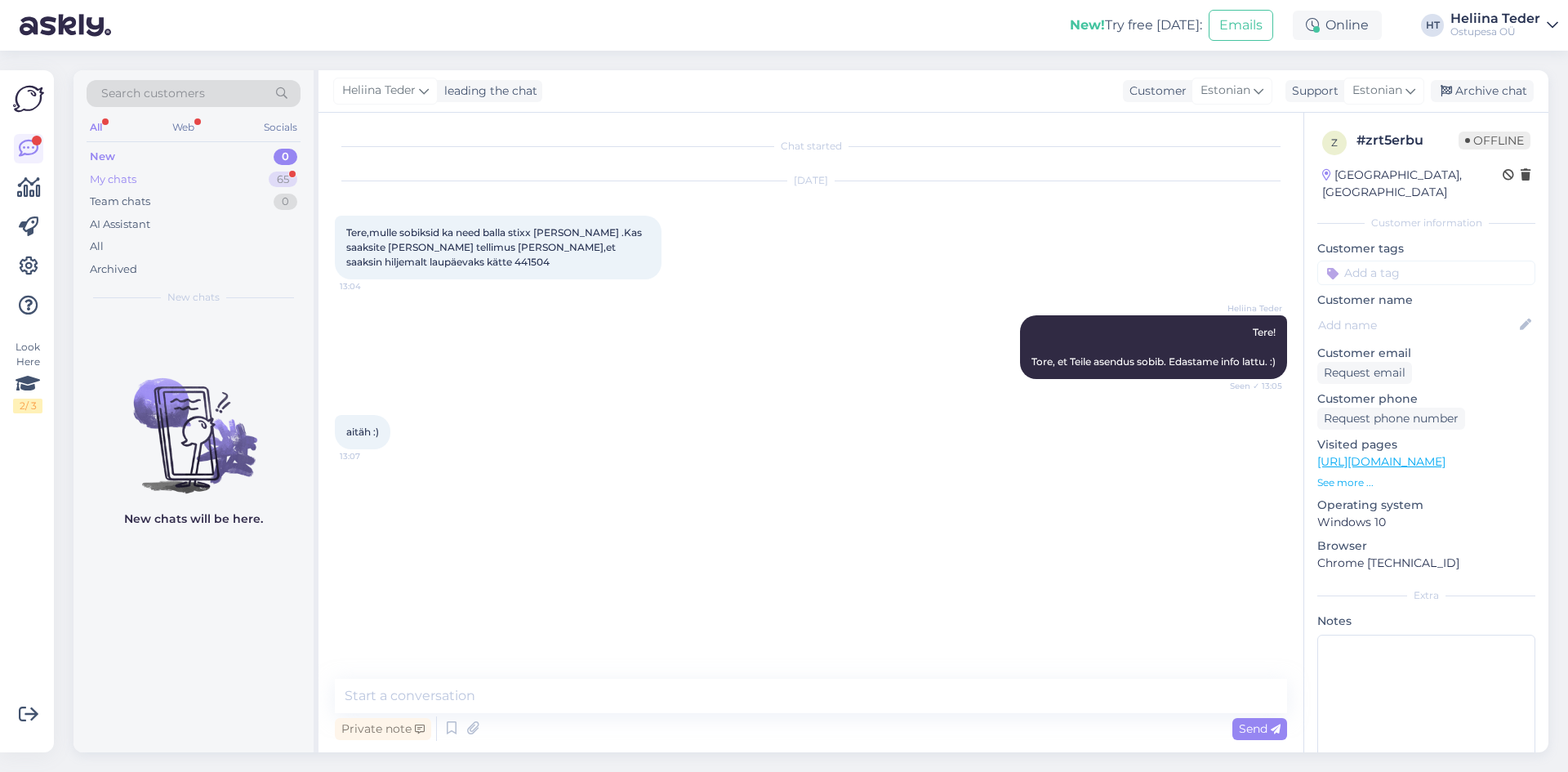
click at [142, 181] on div "My chats 65" at bounding box center [194, 179] width 214 height 23
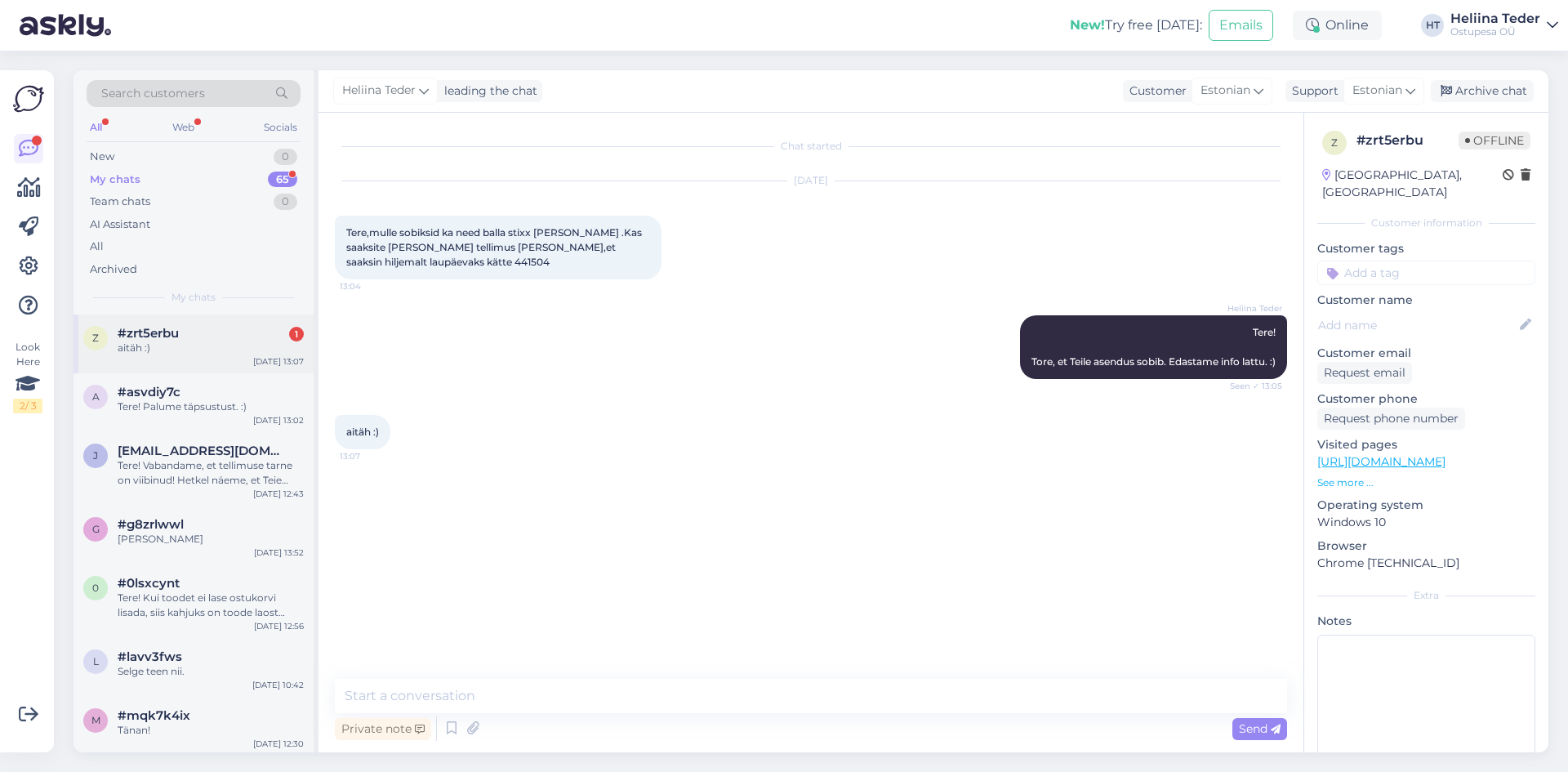
click at [202, 346] on div "aitäh :)" at bounding box center [210, 348] width 186 height 15
